Goal: Task Accomplishment & Management: Use online tool/utility

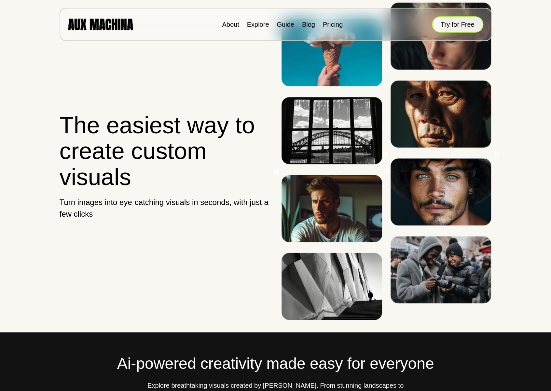
click at [451, 24] on button "Try for Free" at bounding box center [457, 24] width 51 height 16
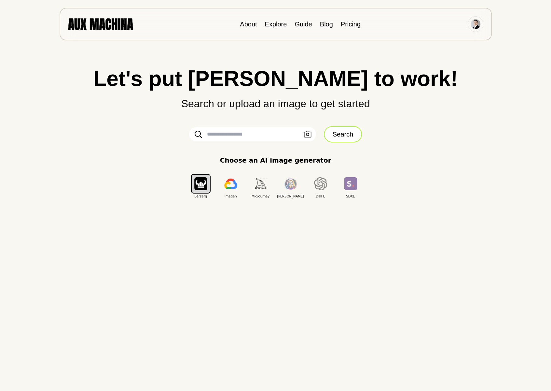
click at [331, 131] on button "Search" at bounding box center [343, 134] width 38 height 16
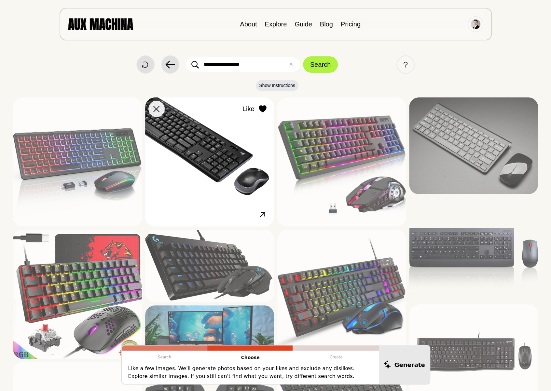
click at [263, 108] on icon at bounding box center [262, 108] width 7 height 7
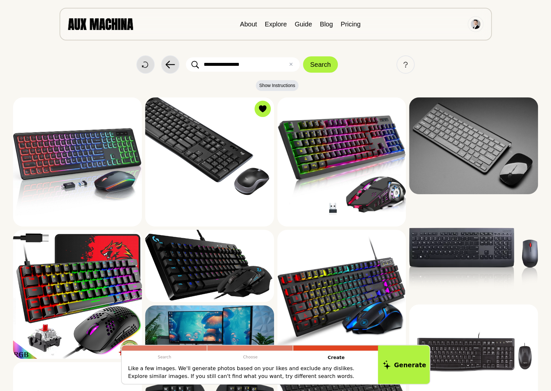
click at [407, 367] on button "Generate" at bounding box center [404, 364] width 53 height 40
